Goal: Information Seeking & Learning: Learn about a topic

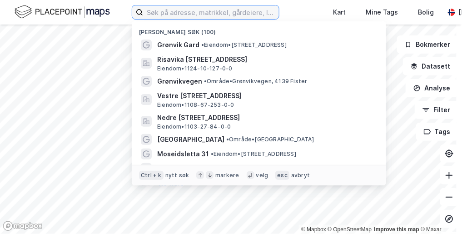
click at [199, 13] on input at bounding box center [211, 12] width 136 height 14
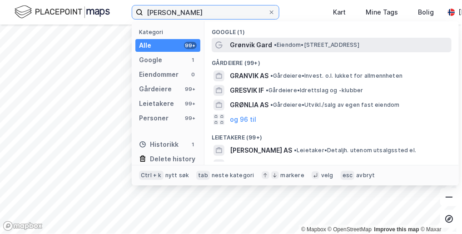
type input "grønvik gard"
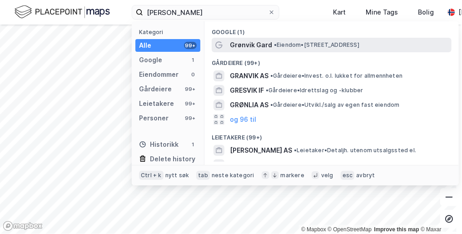
click at [259, 45] on span "Grønvik Gard" at bounding box center [251, 45] width 42 height 11
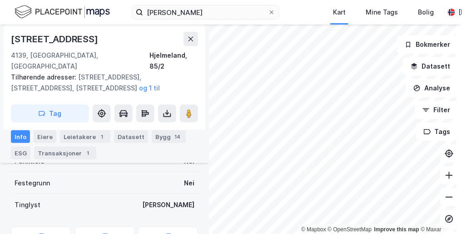
scroll to position [194, 0]
click at [429, 62] on button "Datasett" at bounding box center [430, 66] width 55 height 18
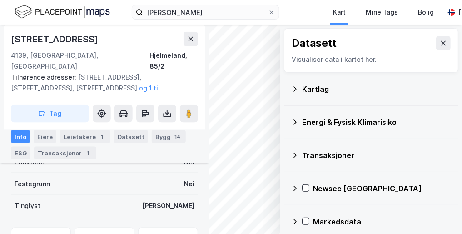
scroll to position [6, 0]
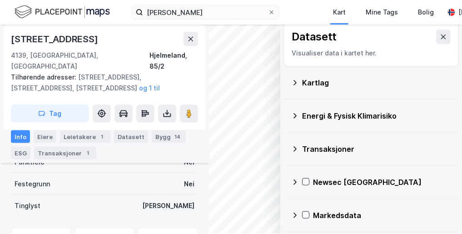
click at [291, 149] on icon at bounding box center [294, 148] width 7 height 7
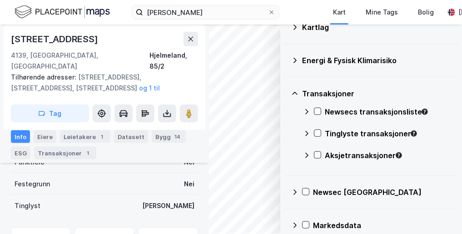
scroll to position [72, 0]
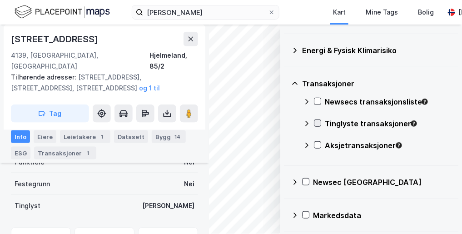
click at [315, 122] on icon at bounding box center [317, 123] width 5 height 3
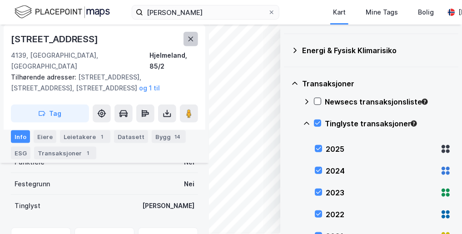
click at [193, 39] on icon at bounding box center [190, 38] width 7 height 7
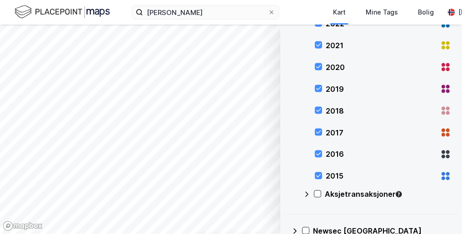
scroll to position [263, 0]
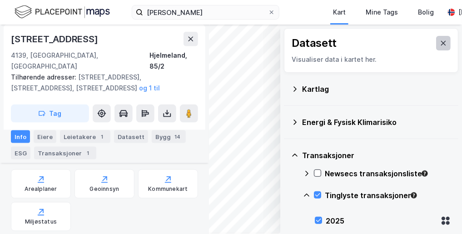
click at [440, 44] on icon at bounding box center [443, 43] width 7 height 7
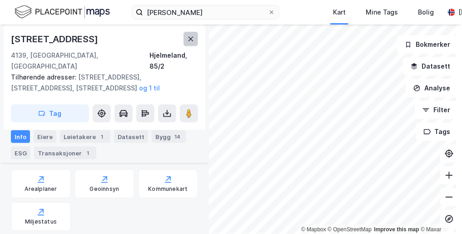
click at [190, 37] on icon at bounding box center [190, 38] width 7 height 7
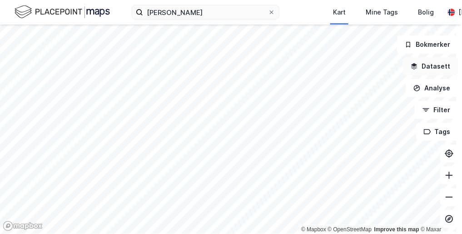
click at [428, 64] on button "Datasett" at bounding box center [430, 66] width 55 height 18
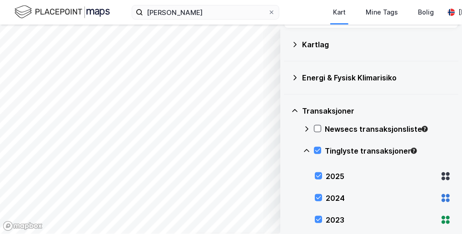
scroll to position [45, 0]
click at [291, 108] on icon at bounding box center [294, 110] width 7 height 7
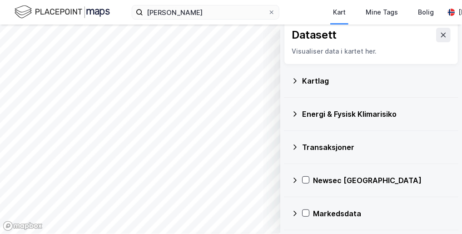
scroll to position [6, 0]
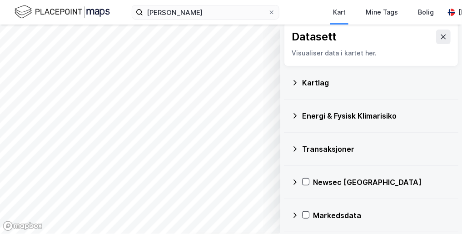
click at [330, 81] on div "Kartlag" at bounding box center [376, 82] width 149 height 11
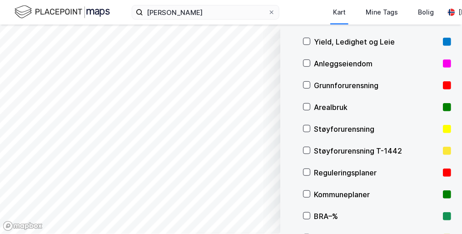
scroll to position [91, 0]
click at [303, 169] on icon at bounding box center [306, 171] width 6 height 6
